Goal: Check status: Check status

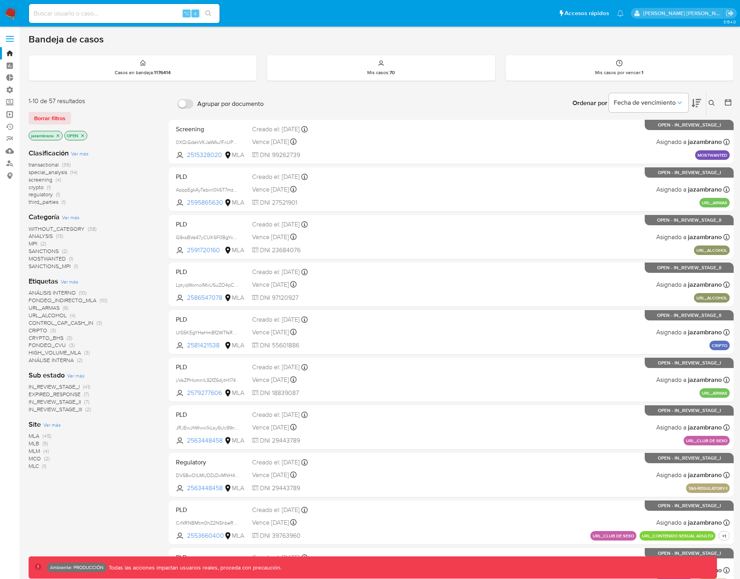
click at [11, 116] on link "Operaciones masivas" at bounding box center [47, 114] width 94 height 12
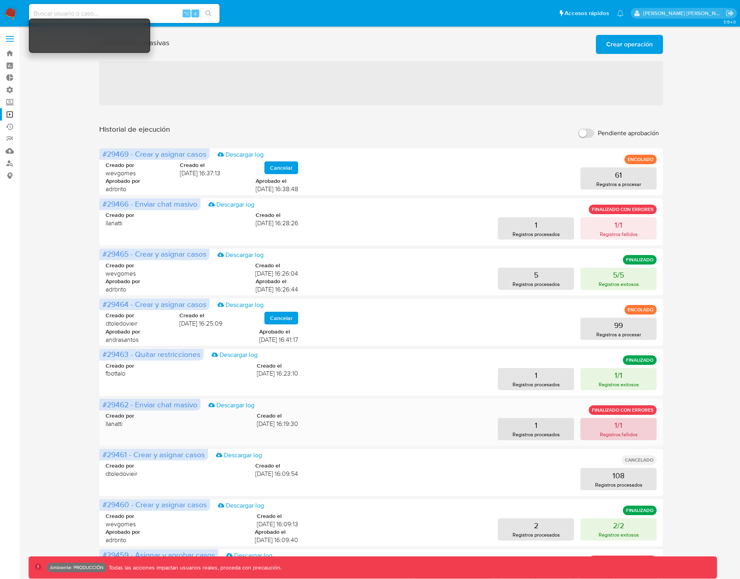
click at [620, 432] on p "Registros fallidos" at bounding box center [619, 435] width 38 height 8
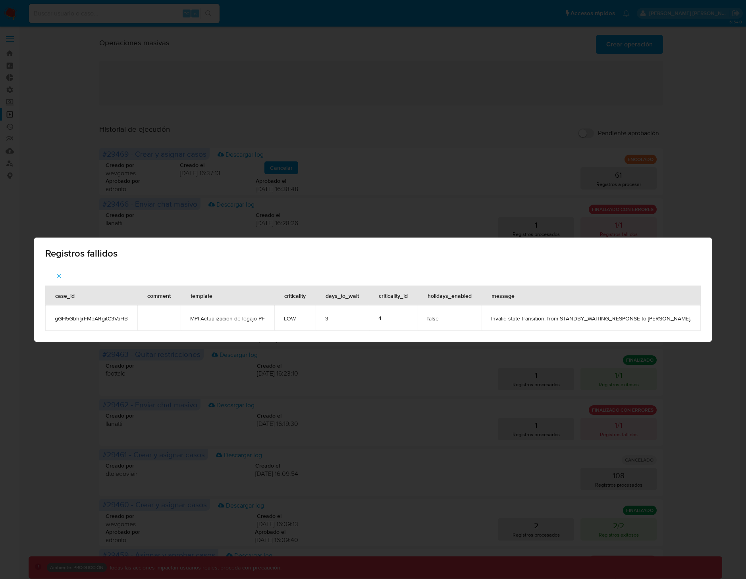
click at [430, 388] on div "Registros fallidos case_id comment template criticality days_to_wait criticalit…" at bounding box center [373, 289] width 746 height 579
click at [699, 218] on div "Registros fallidos case_id comment template criticality days_to_wait criticalit…" at bounding box center [373, 289] width 746 height 579
click at [699, 212] on div "Registros fallidos case_id comment template criticality days_to_wait criticalit…" at bounding box center [373, 289] width 746 height 579
click at [56, 273] on icon "button" at bounding box center [59, 276] width 7 height 7
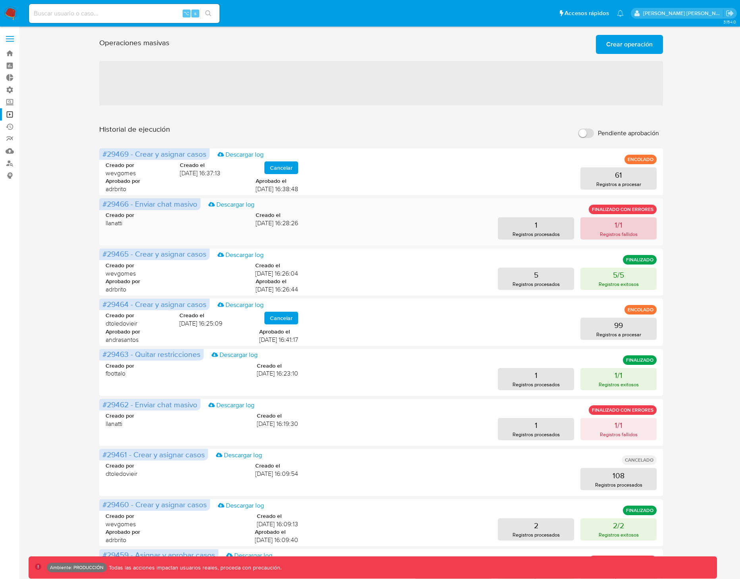
click at [620, 222] on p "1/1" at bounding box center [618, 224] width 8 height 11
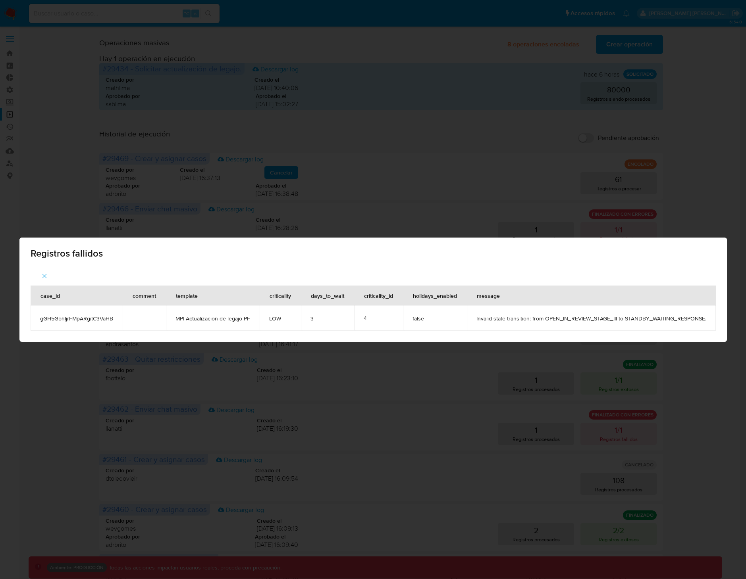
click at [306, 208] on div "Registros fallidos case_id comment template criticality days_to_wait criticalit…" at bounding box center [373, 289] width 746 height 579
click at [440, 193] on div "Registros fallidos case_id comment template criticality days_to_wait criticalit…" at bounding box center [373, 289] width 746 height 579
click at [623, 427] on div "Registros fallidos case_id comment template criticality days_to_wait criticalit…" at bounding box center [373, 289] width 746 height 579
click at [41, 274] on icon "button" at bounding box center [44, 276] width 7 height 7
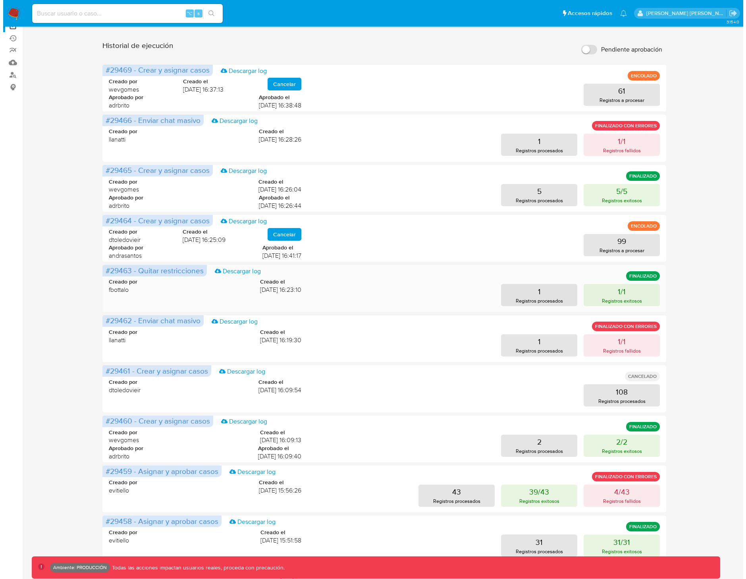
scroll to position [84, 0]
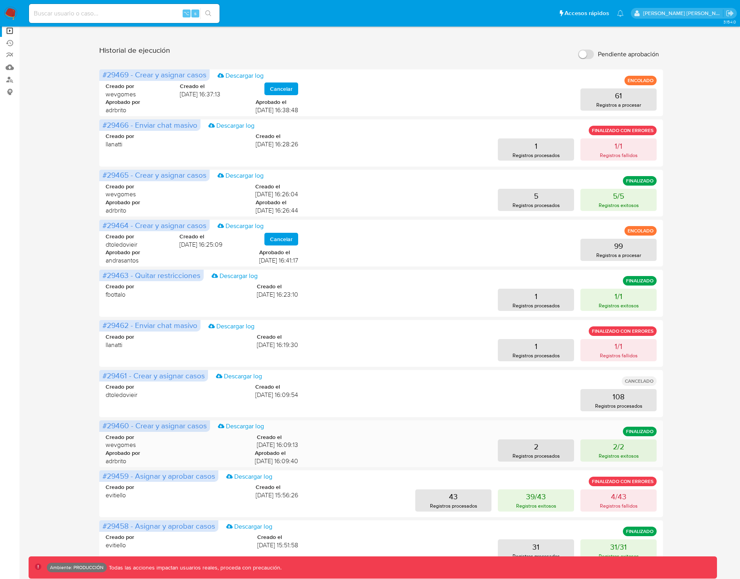
click at [274, 446] on span "14/08/2025 16:09:13" at bounding box center [277, 445] width 41 height 9
click at [618, 400] on p "108" at bounding box center [618, 396] width 12 height 11
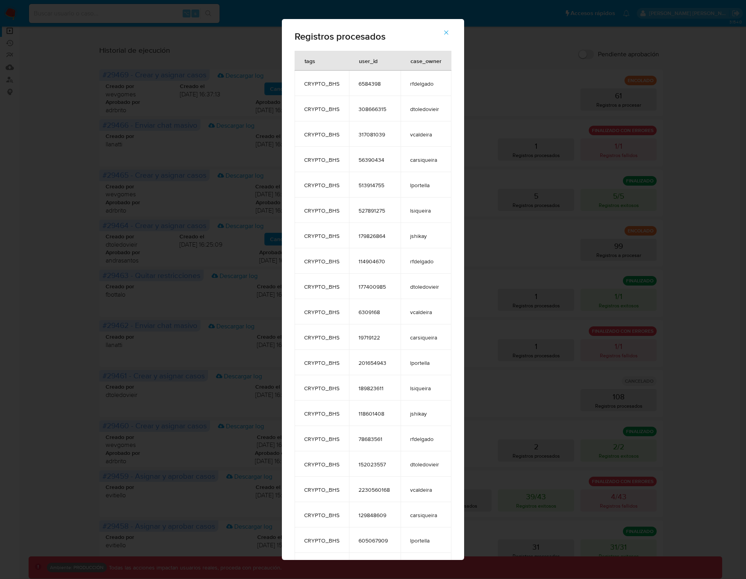
click at [446, 34] on icon "button" at bounding box center [445, 32] width 7 height 7
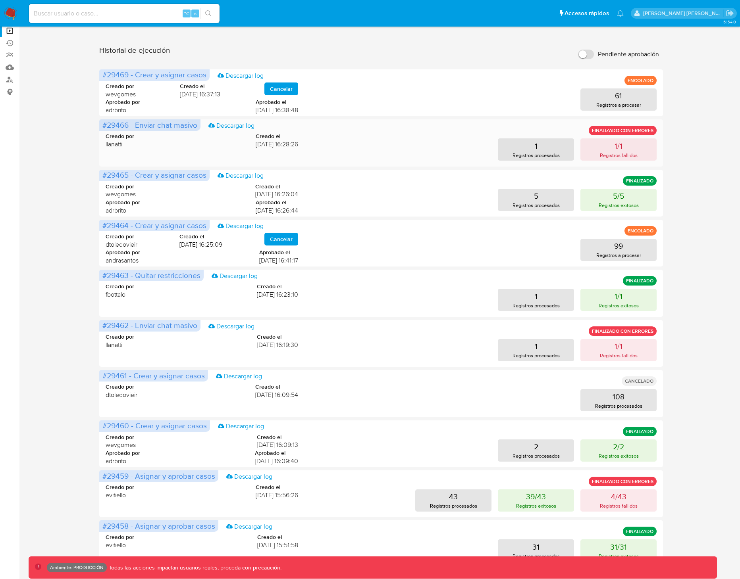
click at [611, 161] on div "#29466 - Enviar chat masivo Descargar log FINALIZADO CON ERRORES Creado por lla…" at bounding box center [381, 142] width 564 height 47
click at [617, 103] on p "Registros a procesar" at bounding box center [618, 105] width 45 height 8
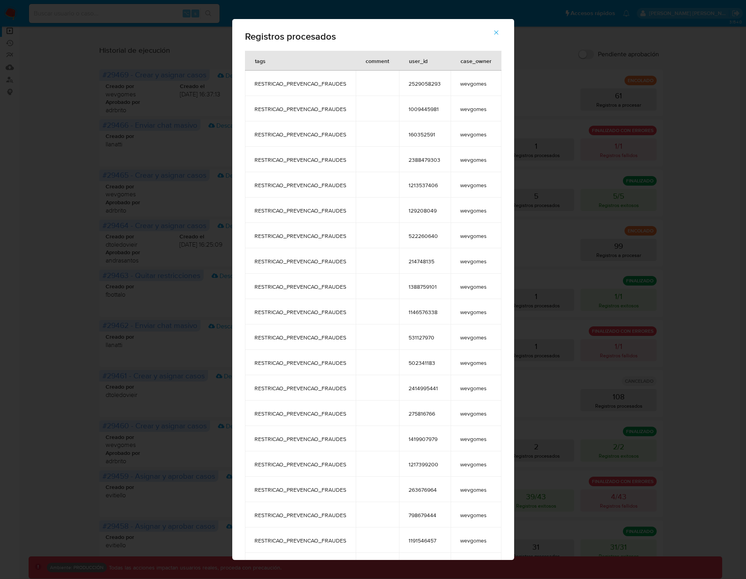
click at [496, 31] on icon "button" at bounding box center [496, 33] width 4 height 4
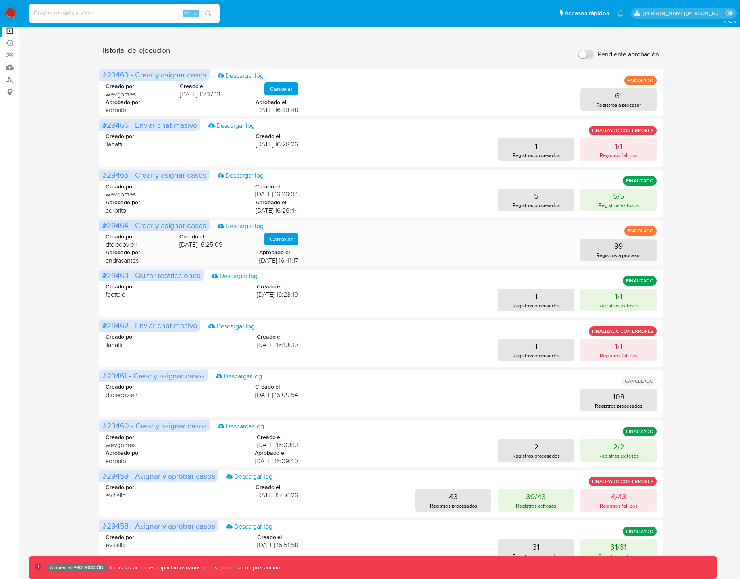
click at [521, 250] on div "99 Registros a procesar" at bounding box center [484, 250] width 346 height 22
click at [645, 254] on button "99 Registros a procesar" at bounding box center [618, 250] width 76 height 22
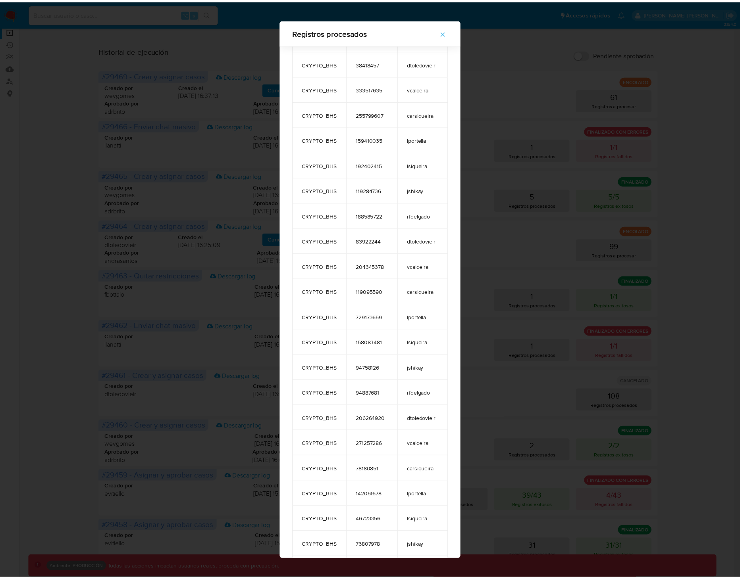
scroll to position [2031, 0]
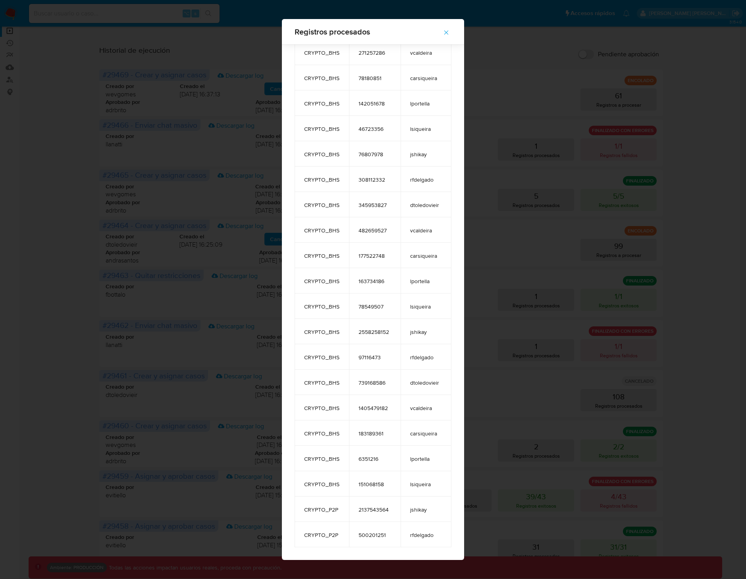
click at [536, 338] on div "Registros procesados tags user_id case_owner CRYPTO_BHS 6584398 rfdelgado CRYPT…" at bounding box center [373, 289] width 746 height 579
click at [450, 34] on icon "button" at bounding box center [445, 32] width 7 height 7
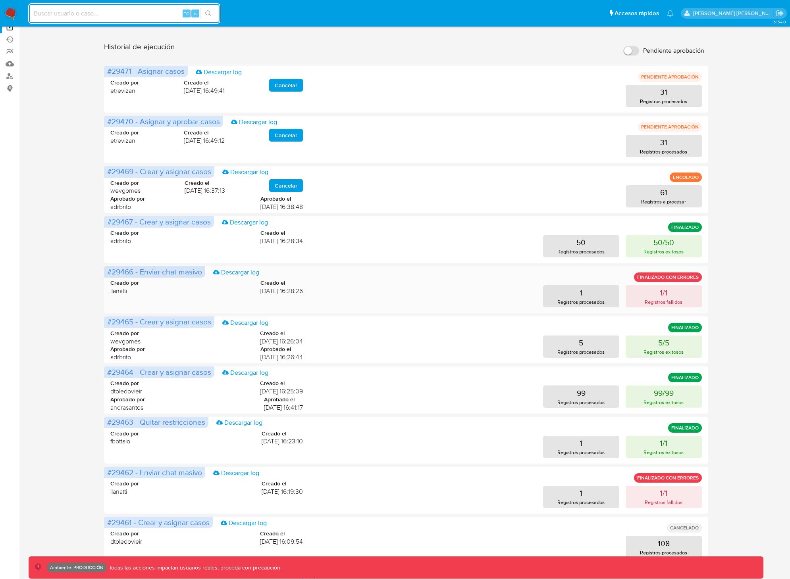
scroll to position [82, 0]
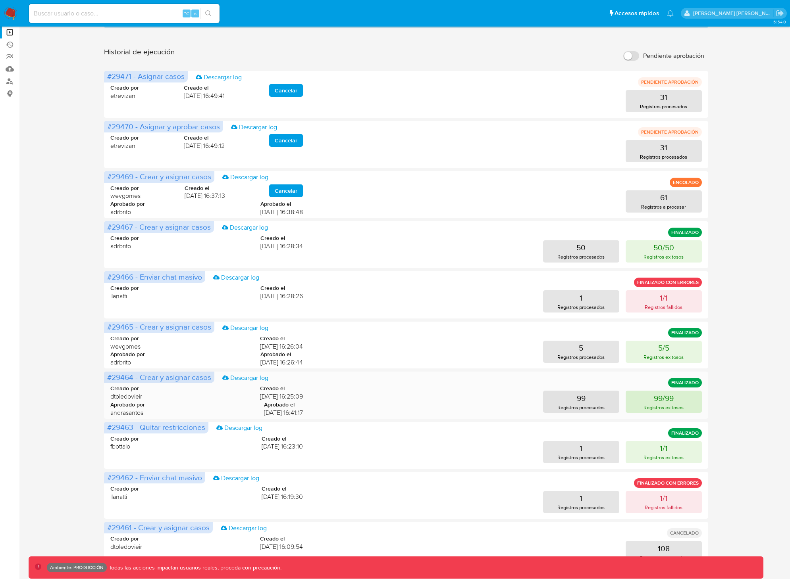
click at [637, 402] on button "99/99 Registros exitosos" at bounding box center [663, 402] width 76 height 22
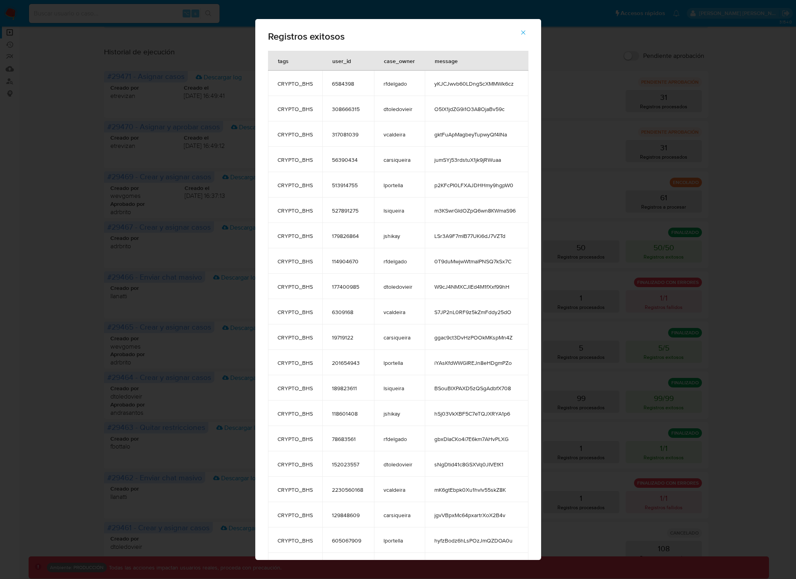
click at [526, 29] on span "button" at bounding box center [522, 32] width 7 height 17
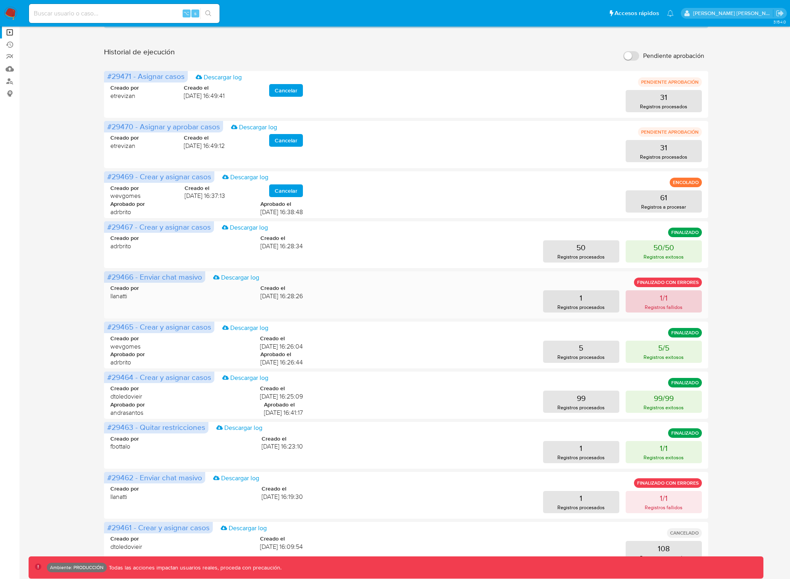
click at [668, 301] on button "1/1 Registros fallidos" at bounding box center [663, 301] width 76 height 22
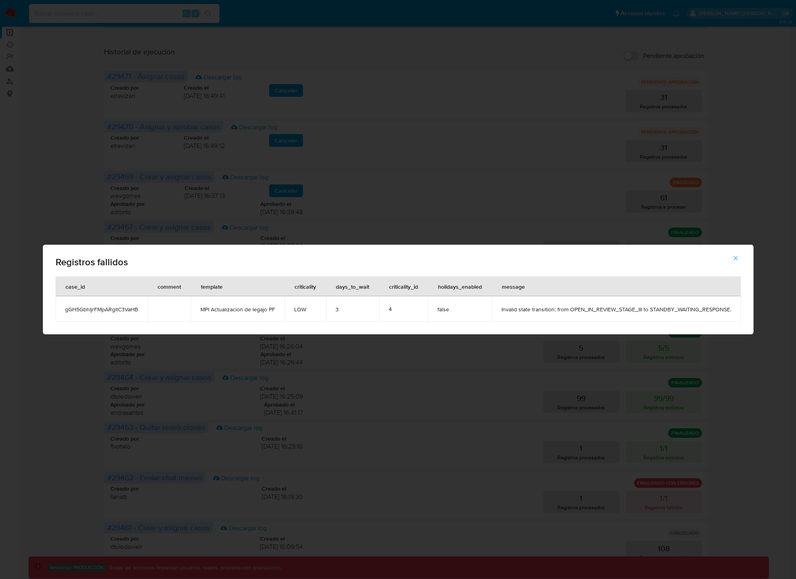
click at [576, 377] on div "Registros fallidos case_id comment template criticality days_to_wait criticalit…" at bounding box center [398, 289] width 796 height 579
click at [587, 365] on div "Registros fallidos case_id comment template criticality days_to_wait criticalit…" at bounding box center [398, 289] width 796 height 579
click at [739, 257] on button "button" at bounding box center [735, 258] width 28 height 19
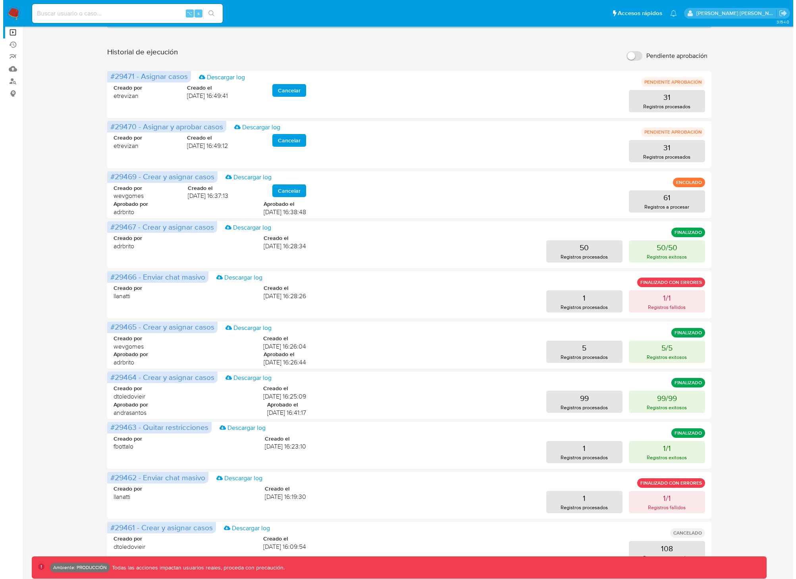
scroll to position [0, 0]
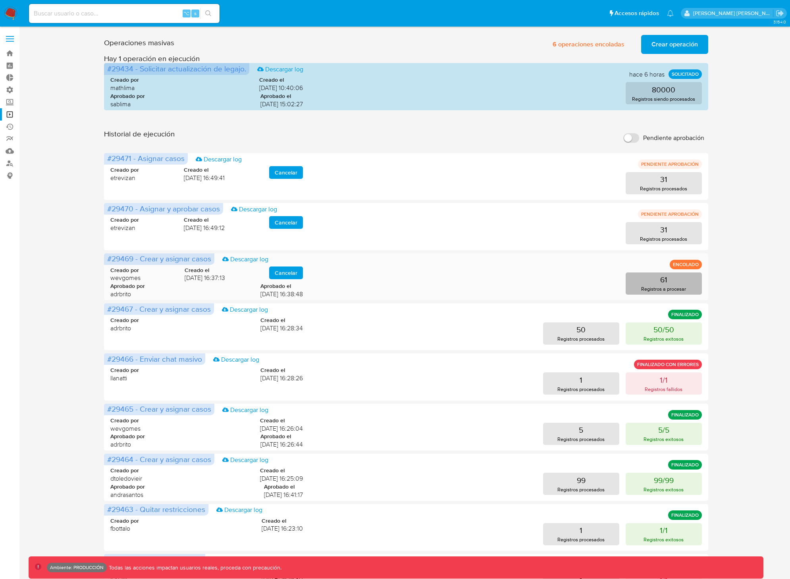
click at [682, 284] on button "61 Registros a procesar" at bounding box center [663, 284] width 76 height 22
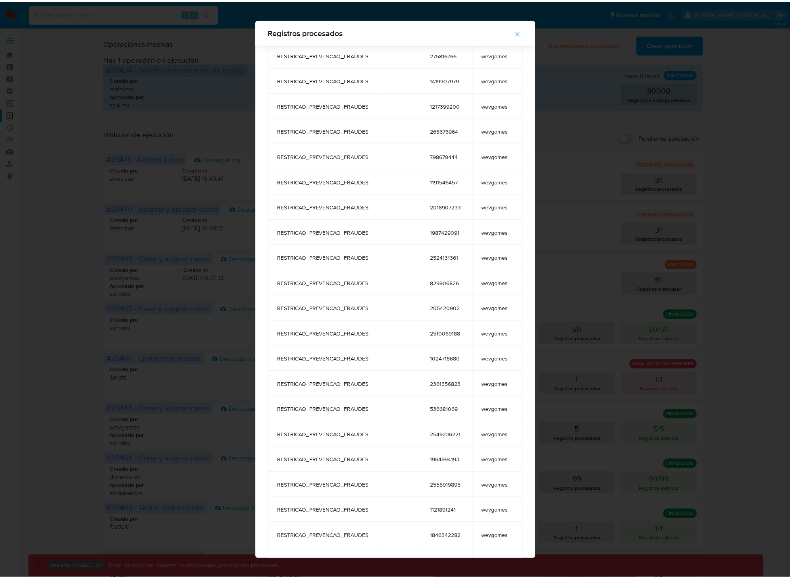
scroll to position [1066, 0]
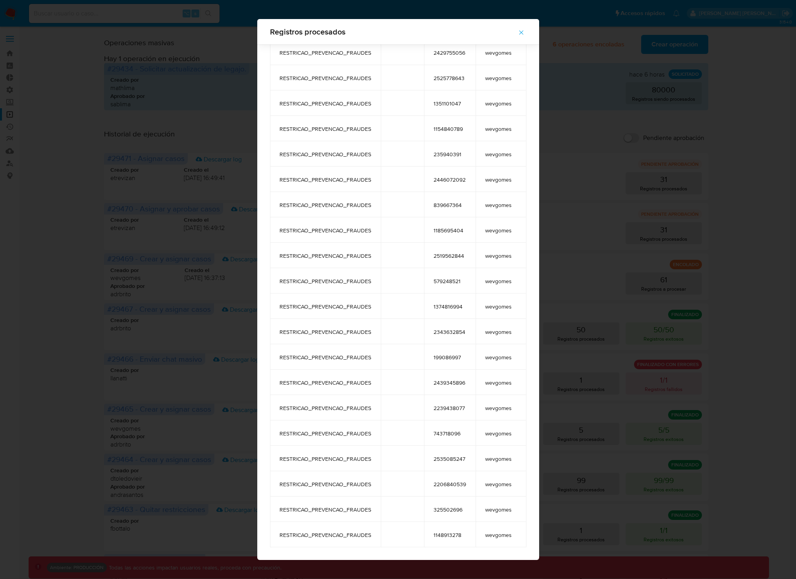
click at [748, 311] on div "Registros procesados tags comment user_id case_owner RESTRICAO_PREVENCAO_FRAUDE…" at bounding box center [398, 289] width 796 height 579
click at [525, 35] on icon "button" at bounding box center [520, 32] width 7 height 7
